Goal: Transaction & Acquisition: Register for event/course

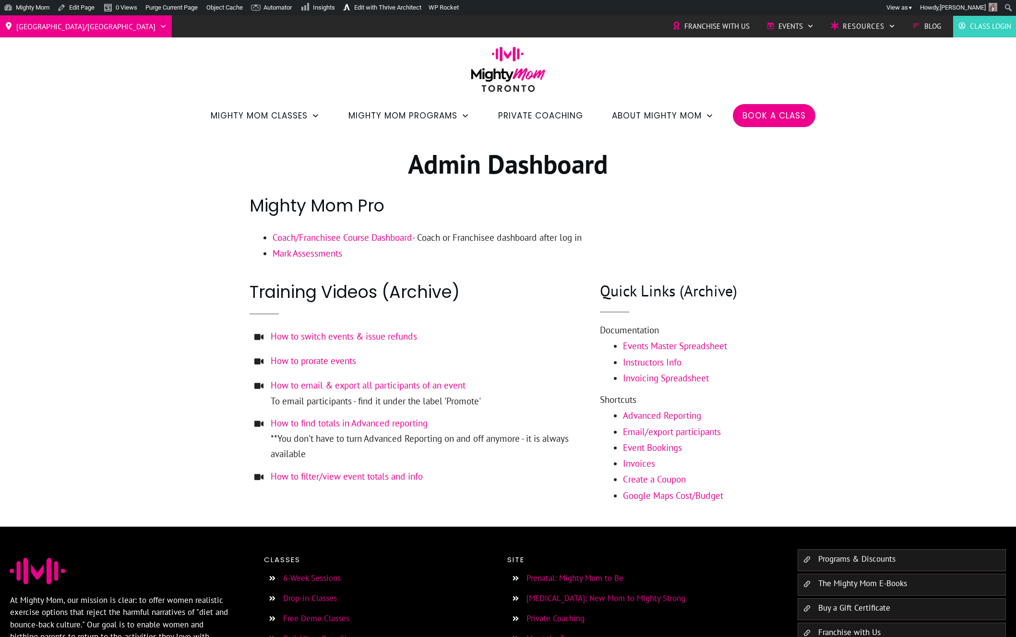
click at [109, 244] on div at bounding box center [508, 329] width 1016 height 395
click at [147, 170] on div at bounding box center [508, 329] width 1016 height 395
click at [178, 243] on div at bounding box center [508, 329] width 1016 height 395
click at [762, 108] on span "Book a Class" at bounding box center [773, 115] width 63 height 16
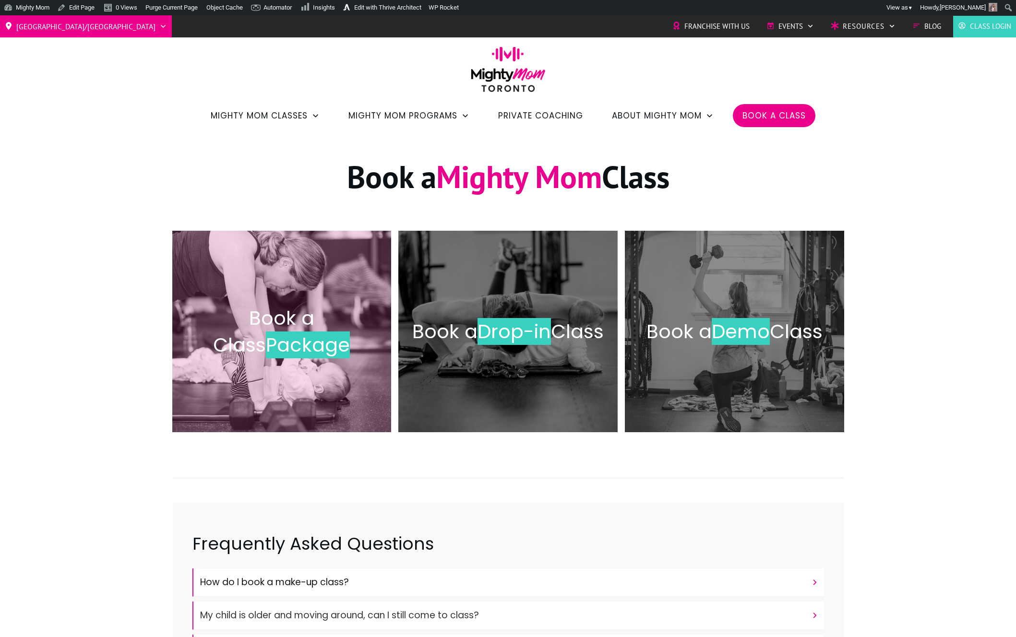
click at [262, 359] on div "Book a Class Package" at bounding box center [282, 331] width 200 height 182
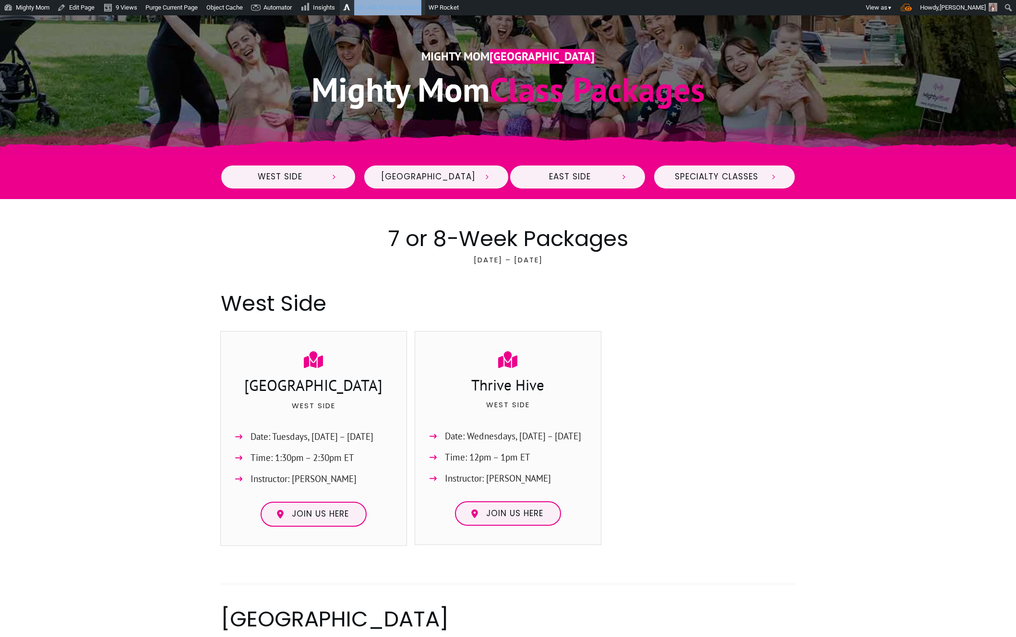
scroll to position [217, 0]
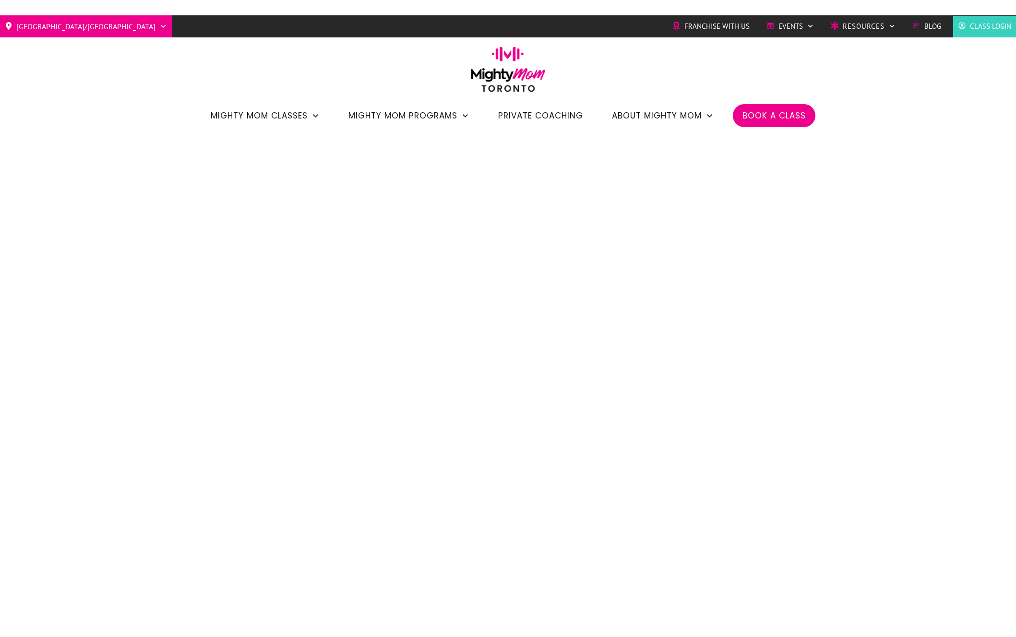
scroll to position [220, 0]
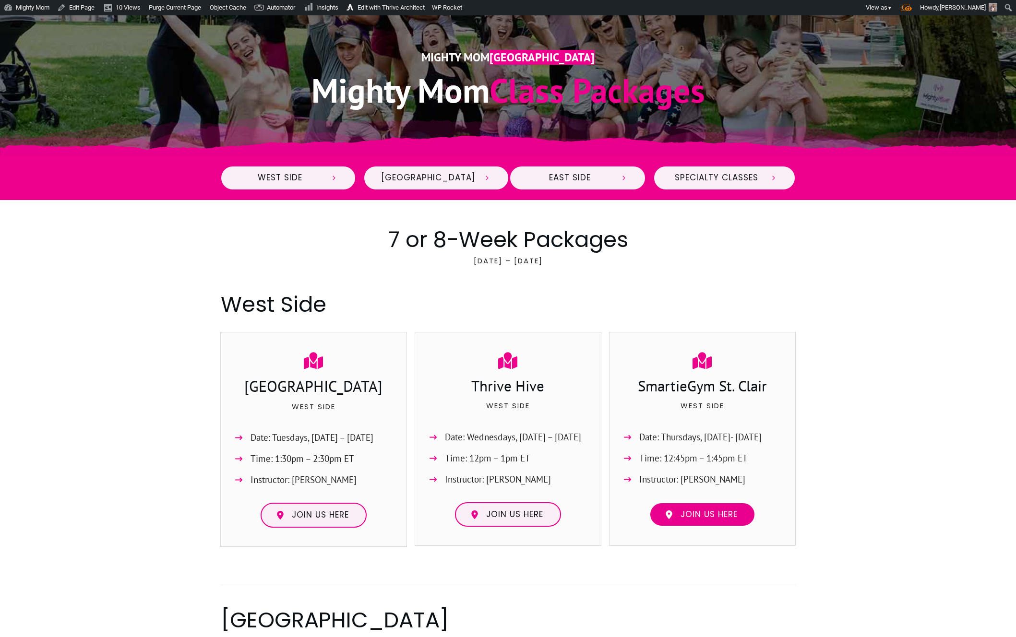
click at [688, 516] on span "Join us here" at bounding box center [708, 515] width 57 height 11
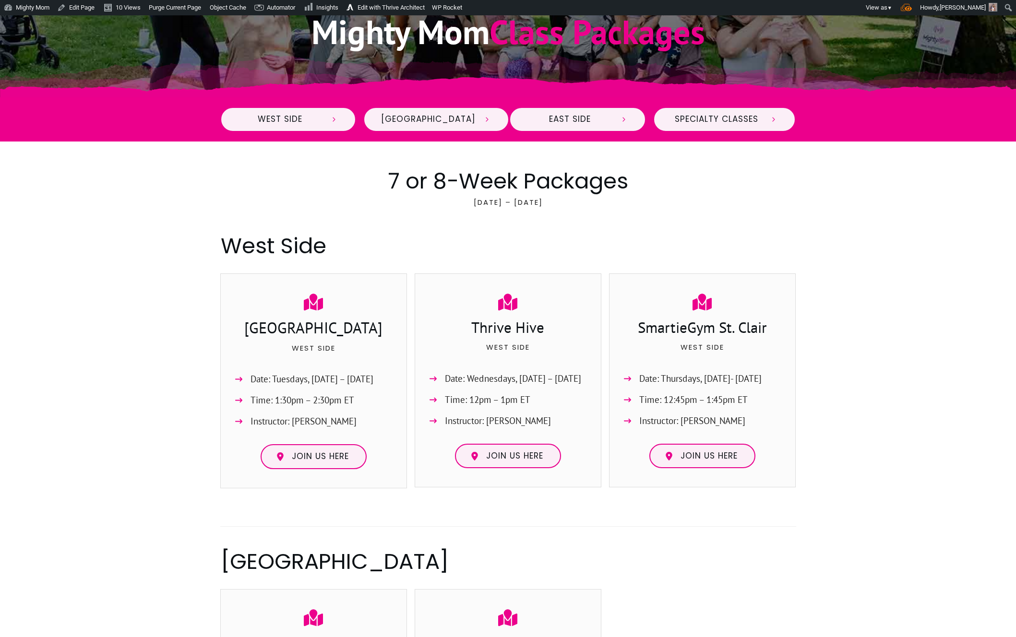
scroll to position [280, 0]
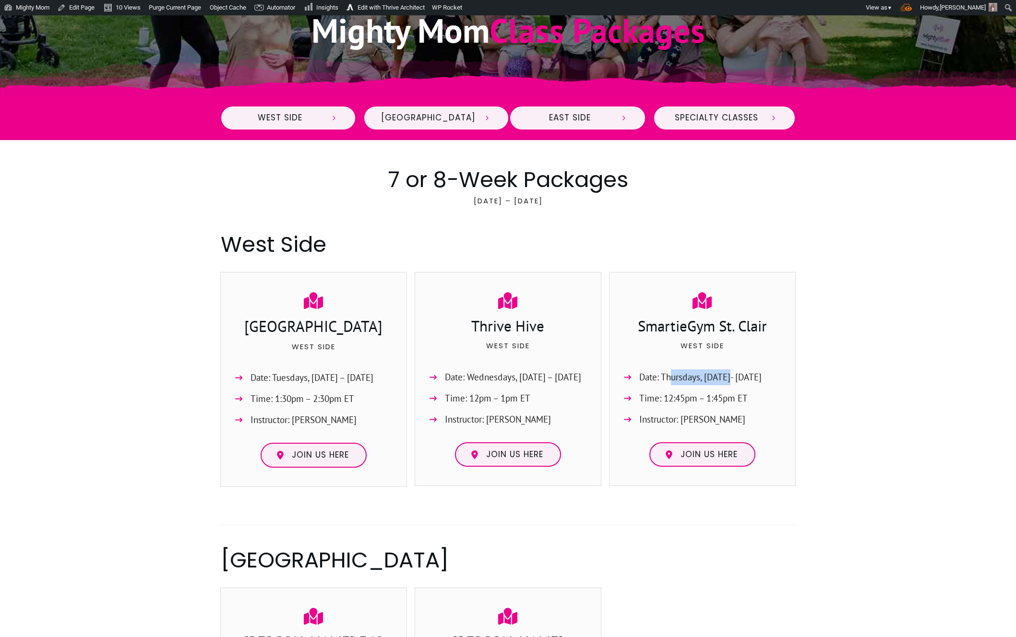
drag, startPoint x: 669, startPoint y: 377, endPoint x: 726, endPoint y: 375, distance: 56.7
click at [726, 375] on span "Date: Thursdays, [DATE]- [DATE]" at bounding box center [700, 377] width 122 height 16
click at [705, 454] on span "Join us here" at bounding box center [708, 455] width 57 height 11
